Goal: Transaction & Acquisition: Purchase product/service

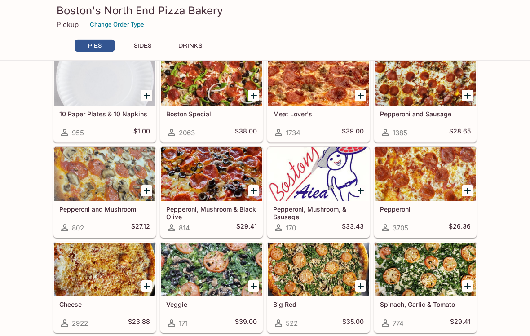
scroll to position [43, 0]
click at [463, 99] on icon "Add Pepperoni and Sausage" at bounding box center [467, 95] width 11 height 11
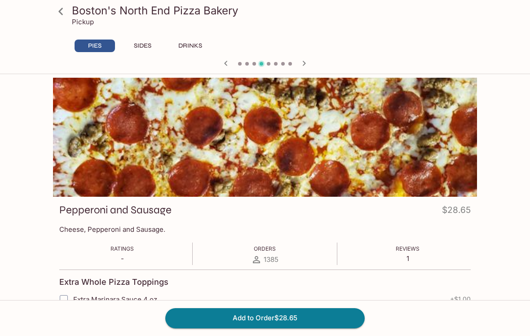
click at [314, 327] on button "Add to Order $28.65" at bounding box center [264, 318] width 199 height 20
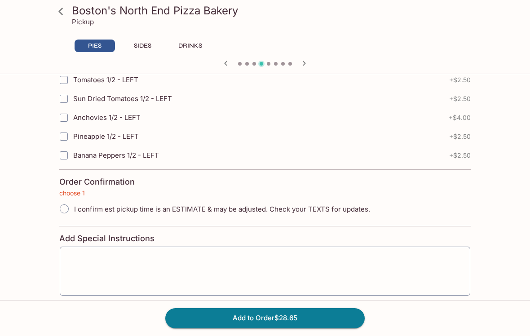
scroll to position [2035, 0]
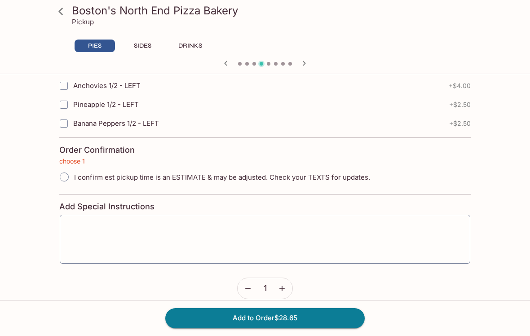
click at [306, 328] on button "Add to Order $28.65" at bounding box center [264, 318] width 199 height 20
click at [279, 328] on button "Add to Order $28.65" at bounding box center [264, 318] width 199 height 20
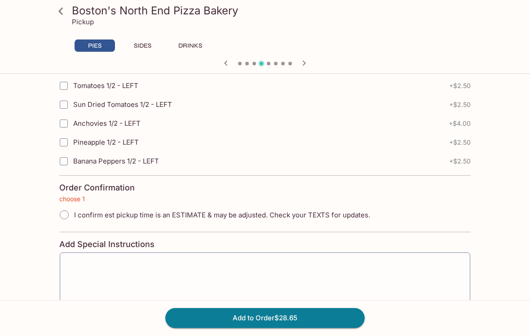
click at [65, 215] on input "I confirm est pickup time is an ESTIMATE & may be adjusted. Check your TEXTS fo…" at bounding box center [64, 215] width 19 height 19
radio input "true"
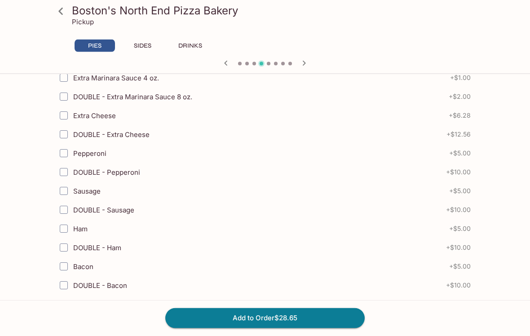
scroll to position [221, 0]
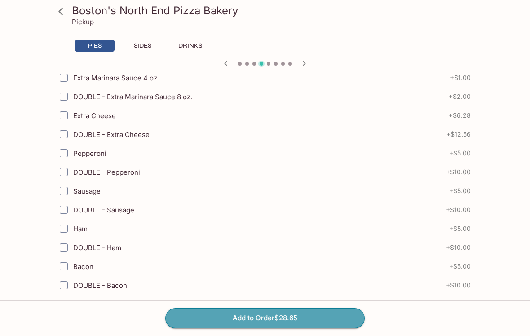
click at [280, 328] on button "Add to Order $28.65" at bounding box center [264, 318] width 199 height 20
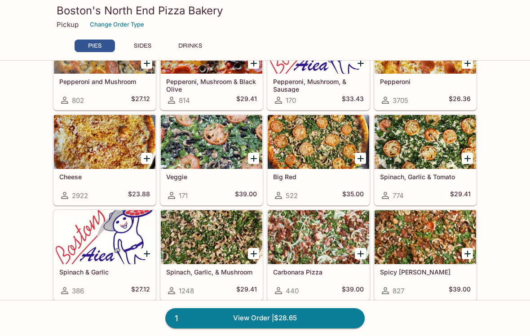
scroll to position [170, 0]
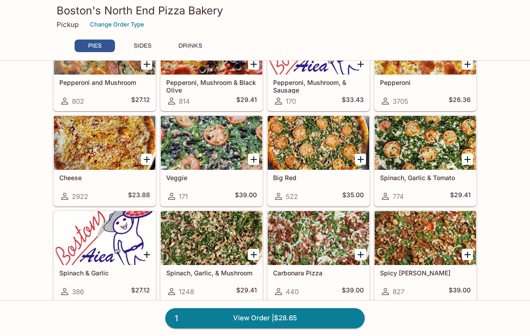
click at [357, 164] on icon "Add Big Red" at bounding box center [360, 159] width 11 height 11
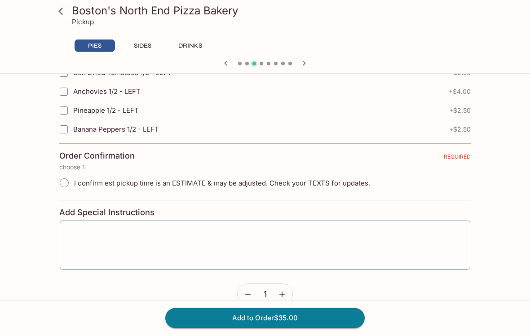
scroll to position [2024, 0]
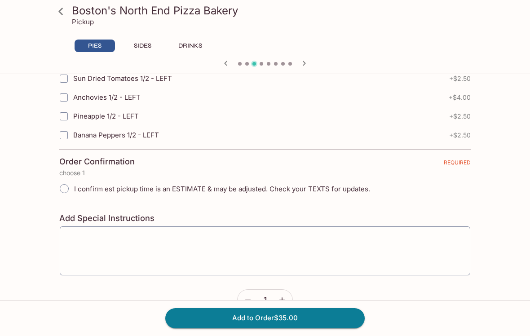
click at [68, 186] on input "I confirm est pickup time is an ESTIMATE & may be adjusted. Check your TEXTS fo…" at bounding box center [64, 188] width 19 height 19
radio input "true"
click at [291, 328] on button "Add to Order $35.00" at bounding box center [264, 318] width 199 height 20
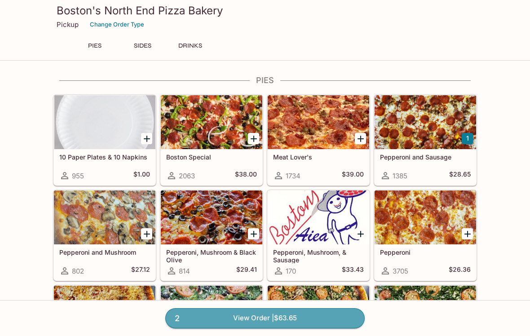
click at [295, 328] on link "2 View Order | $63.65" at bounding box center [264, 318] width 199 height 20
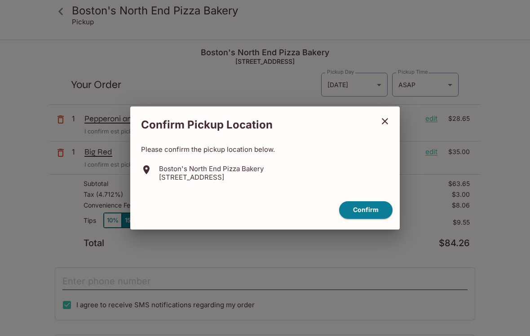
click at [371, 219] on button "Confirm" at bounding box center [365, 210] width 53 height 18
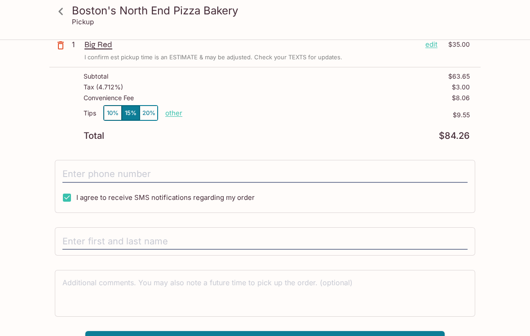
scroll to position [112, 0]
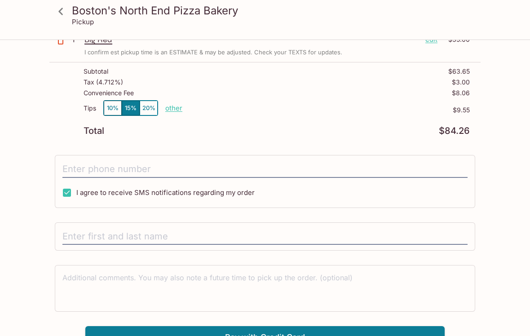
click at [97, 236] on input "text" at bounding box center [264, 236] width 405 height 17
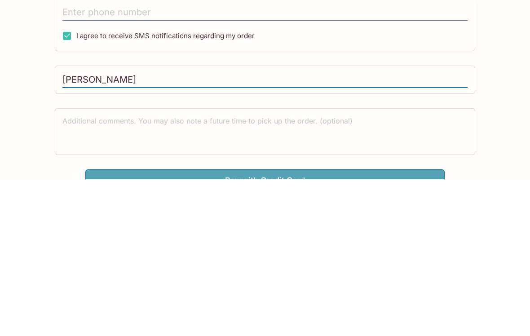
type input "[PERSON_NAME]"
click at [338, 326] on button "Pay with Credit Card" at bounding box center [264, 337] width 359 height 22
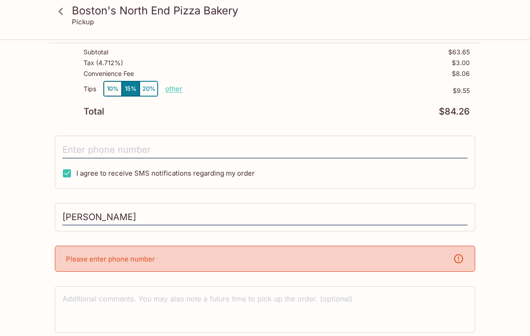
click at [437, 148] on input "tel" at bounding box center [264, 149] width 405 height 17
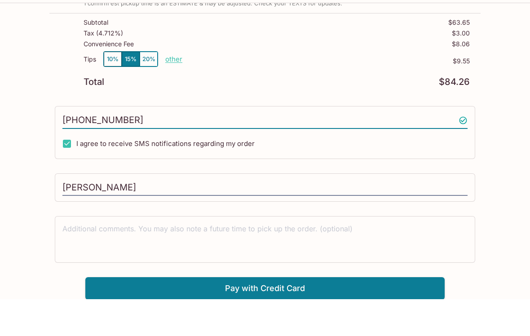
scroll to position [112, 0]
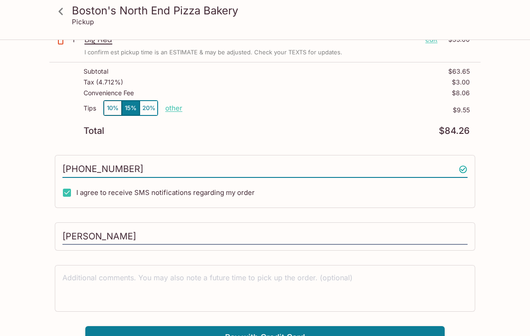
type input "[PHONE_NUMBER]"
click at [332, 334] on button "Pay with Credit Card" at bounding box center [264, 337] width 359 height 22
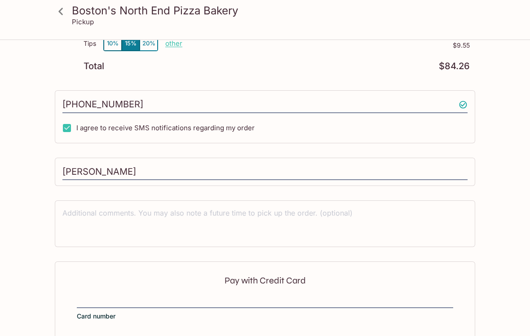
scroll to position [247, 0]
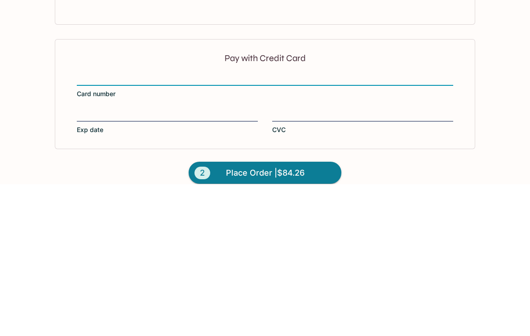
click at [194, 261] on label "Exp date" at bounding box center [167, 273] width 181 height 25
click at [194, 262] on input "Exp date" at bounding box center [167, 262] width 181 height 0
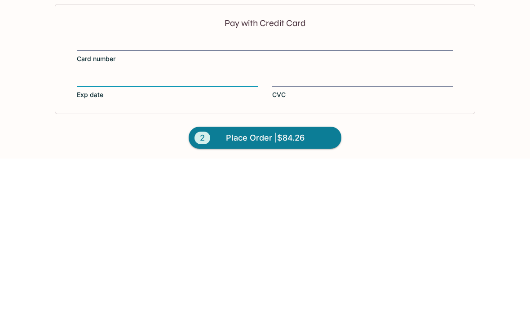
scroll to position [258, 0]
click at [324, 303] on button "2 Place Order | $84.26" at bounding box center [265, 314] width 153 height 22
